Goal: Information Seeking & Learning: Learn about a topic

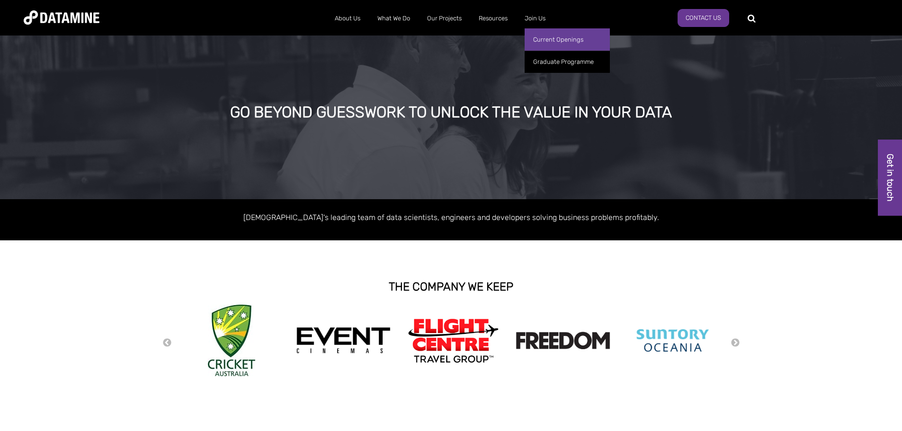
click at [563, 38] on link "Current Openings" at bounding box center [567, 39] width 85 height 22
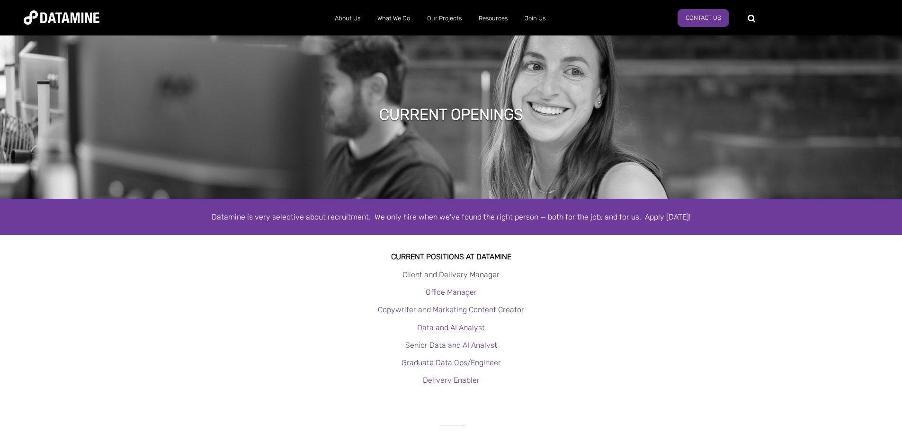
click at [462, 275] on link "Client and Delivery Manager" at bounding box center [450, 274] width 97 height 9
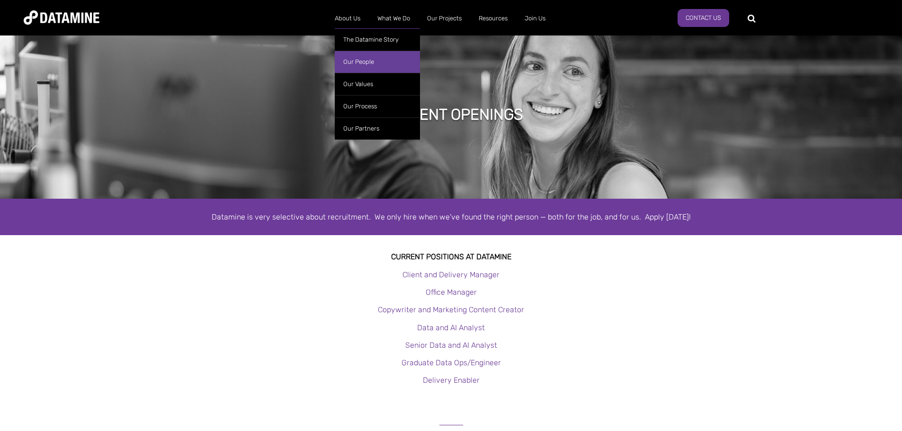
click at [352, 59] on link "Our People" at bounding box center [377, 62] width 85 height 22
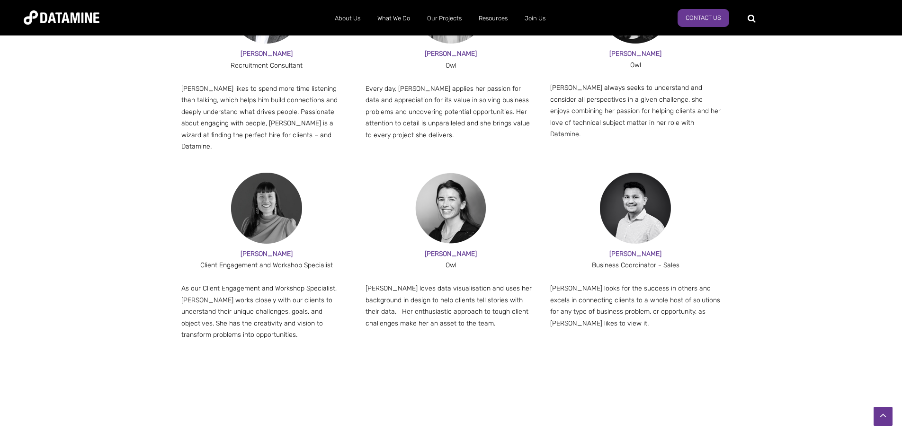
scroll to position [878, 0]
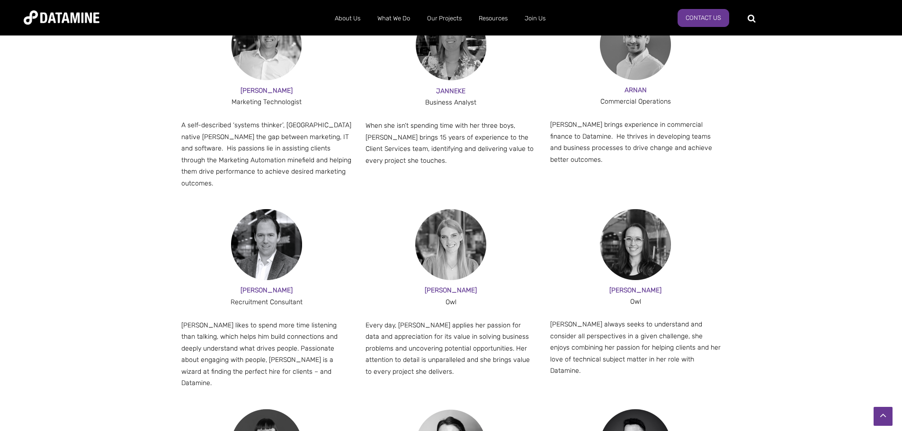
click at [268, 211] on img at bounding box center [266, 244] width 71 height 71
click at [270, 286] on span "JESSE" at bounding box center [266, 290] width 52 height 8
click at [285, 297] on div "Recruitment Consultant" at bounding box center [266, 303] width 171 height 12
click at [278, 348] on p "Jesse likes to spend more time listening than talking, which helps him build co…" at bounding box center [266, 355] width 171 height 70
click at [698, 20] on link "Contact Us" at bounding box center [703, 18] width 52 height 18
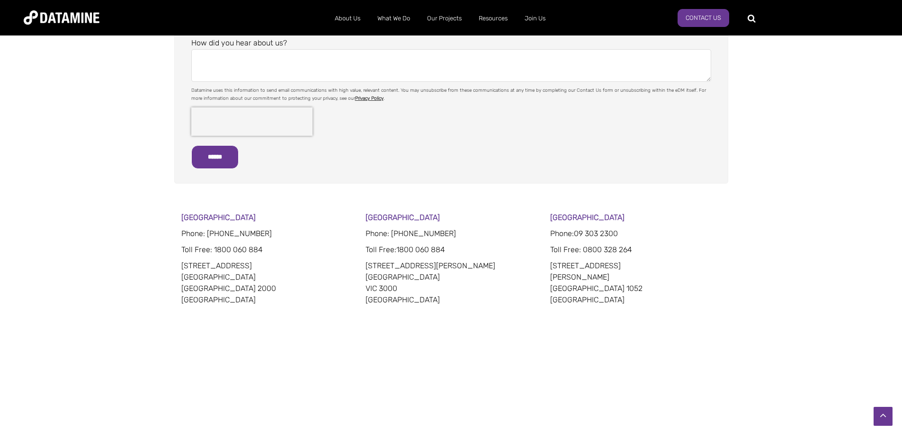
scroll to position [426, 0]
